Goal: Navigation & Orientation: Find specific page/section

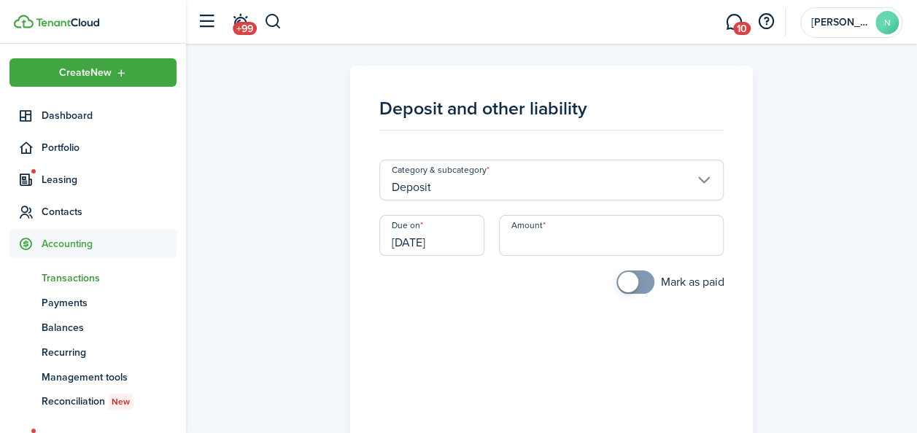
scroll to position [167, 0]
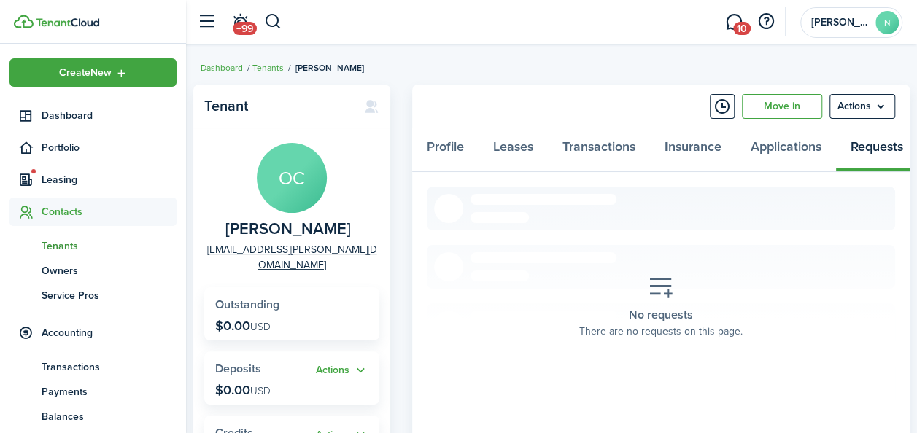
scroll to position [0, 14]
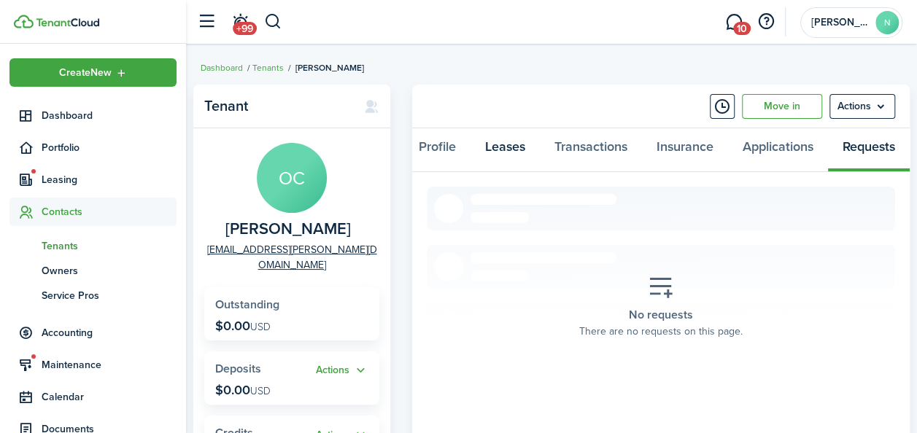
click at [499, 152] on link "Leases" at bounding box center [504, 150] width 69 height 44
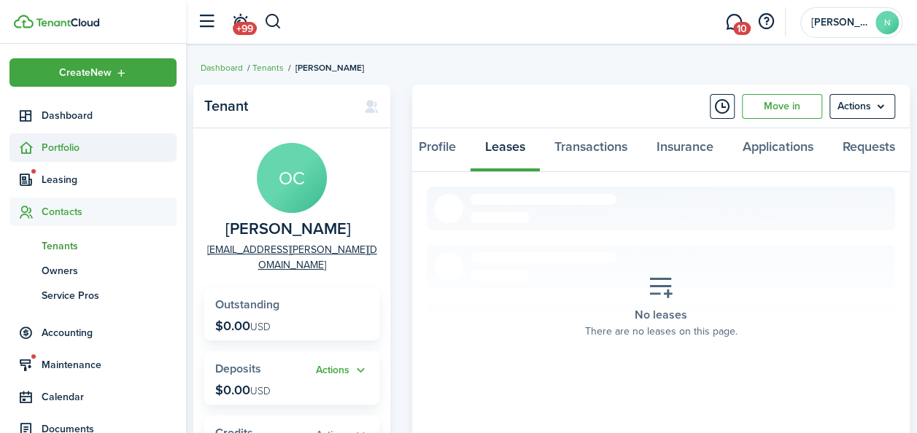
click at [69, 150] on span "Portfolio" at bounding box center [109, 147] width 135 height 15
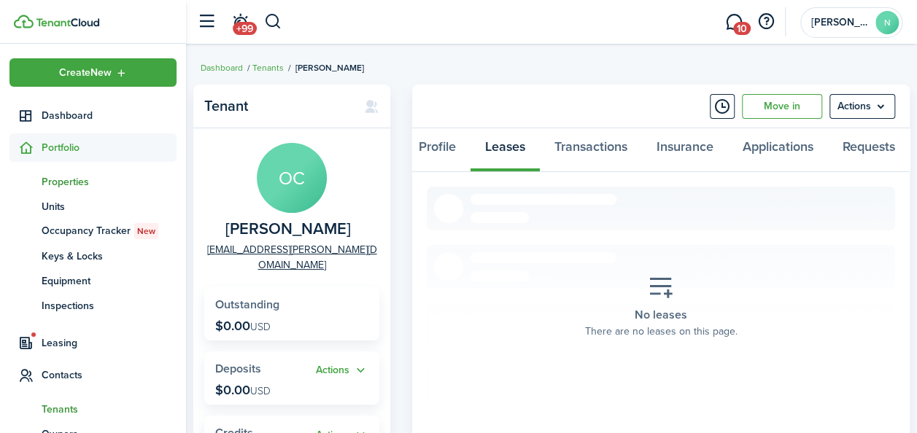
click at [79, 175] on span "Properties" at bounding box center [109, 181] width 135 height 15
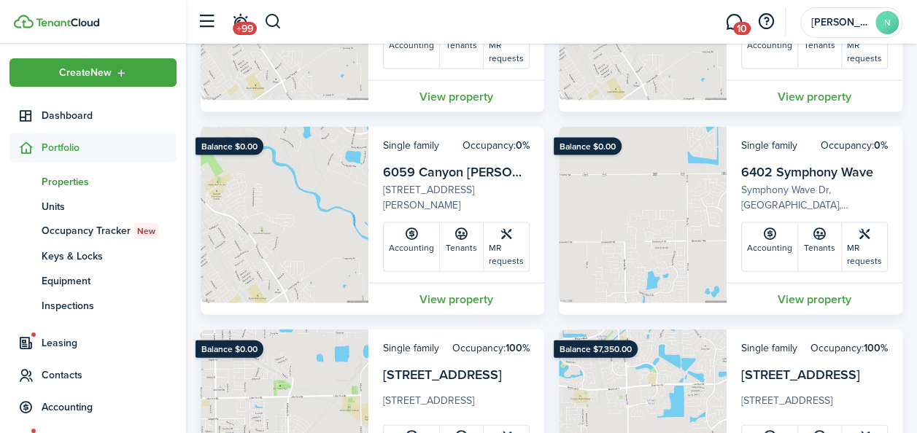
scroll to position [1459, 0]
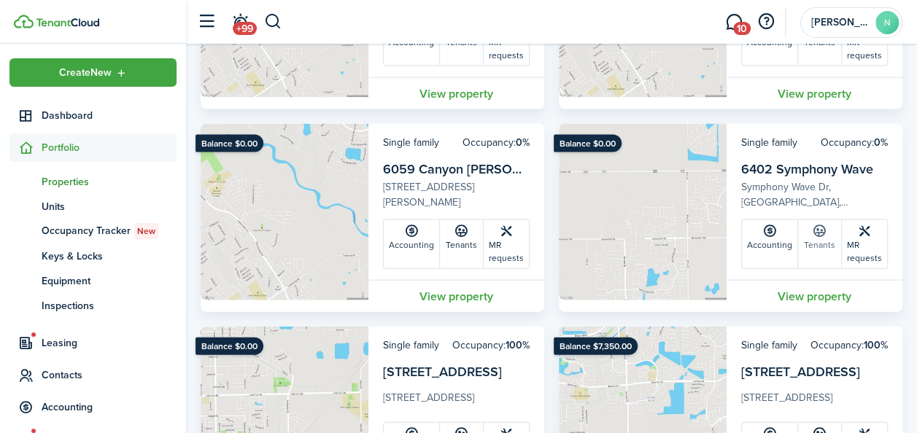
click at [821, 244] on link "Tenants" at bounding box center [820, 244] width 44 height 48
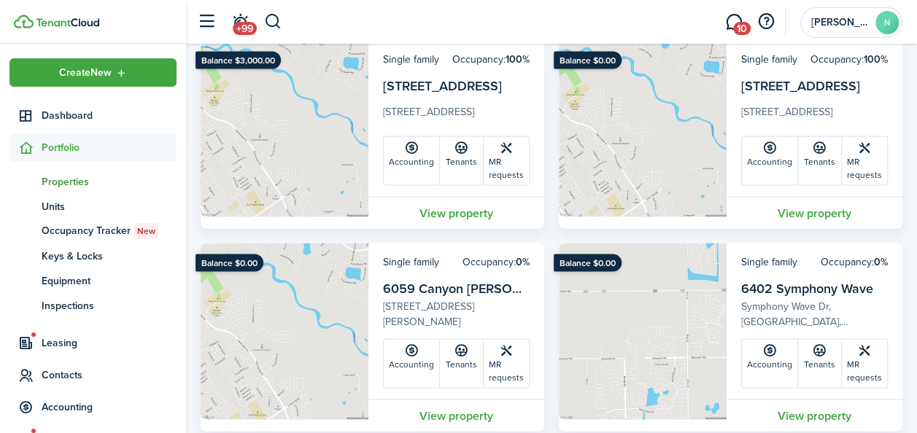
scroll to position [1424, 0]
